Goal: Transaction & Acquisition: Obtain resource

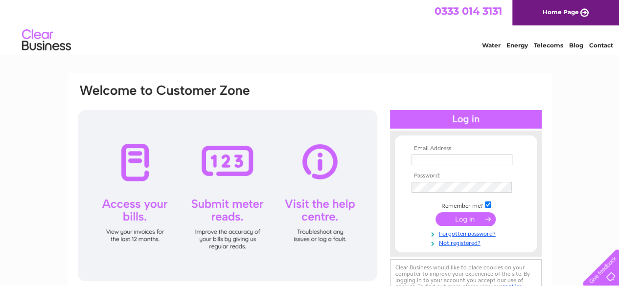
click at [430, 157] on input "text" at bounding box center [461, 160] width 101 height 11
type input "accounts@marketassetmanagement.com"
click at [477, 217] on input "submit" at bounding box center [465, 219] width 60 height 14
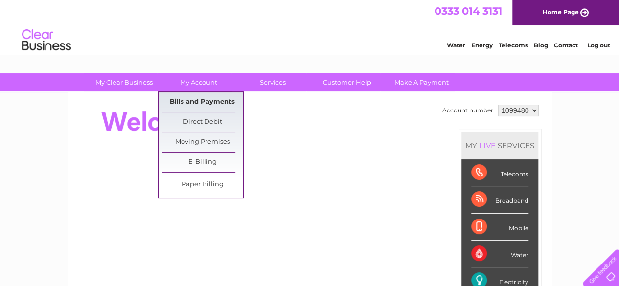
click at [215, 102] on link "Bills and Payments" at bounding box center [202, 102] width 81 height 20
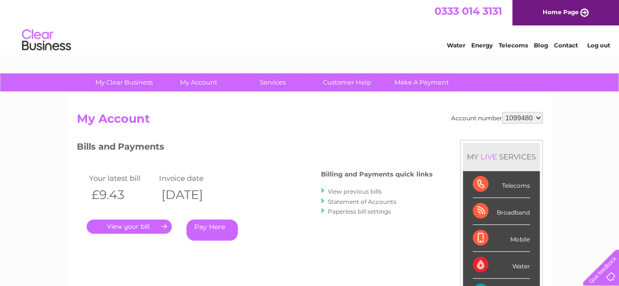
click at [124, 222] on link "." at bounding box center [129, 227] width 85 height 14
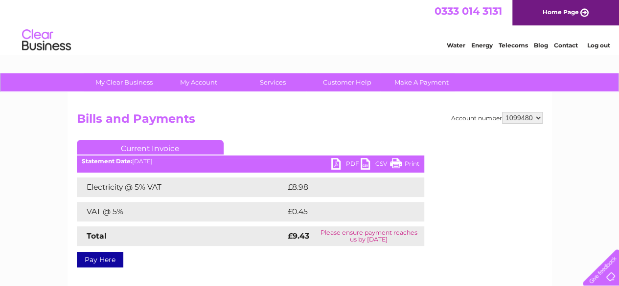
click at [347, 162] on link "PDF" at bounding box center [345, 165] width 29 height 14
